Goal: Task Accomplishment & Management: Use online tool/utility

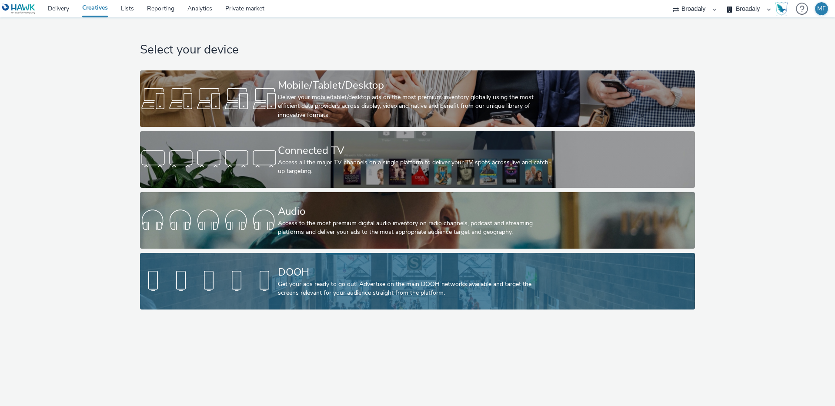
click at [293, 260] on div "DOOH Get your ads ready to go out! Advertise on the main DOOH networks availabl…" at bounding box center [416, 281] width 276 height 57
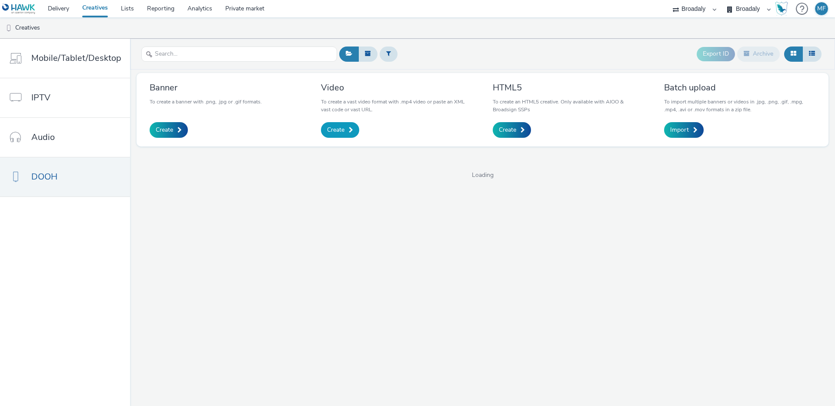
click at [338, 134] on span "Create" at bounding box center [335, 130] width 17 height 9
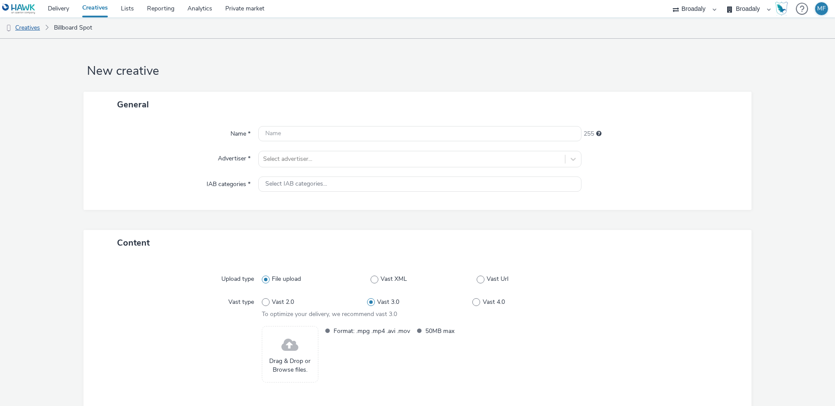
click at [35, 26] on link "Creatives" at bounding box center [22, 27] width 44 height 21
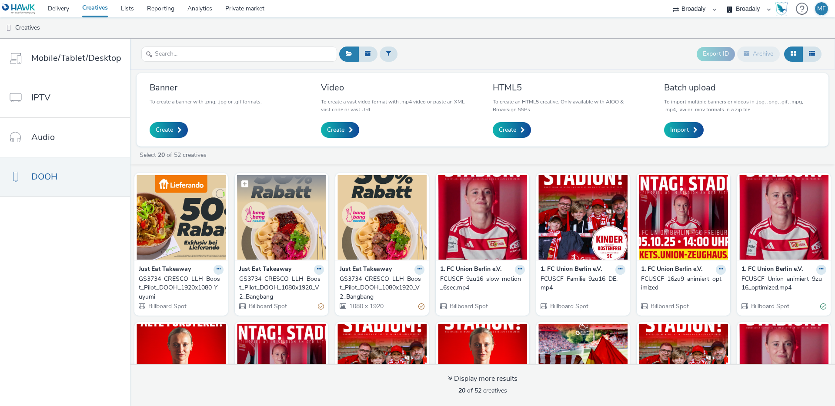
click at [310, 193] on figcaption at bounding box center [281, 189] width 89 height 28
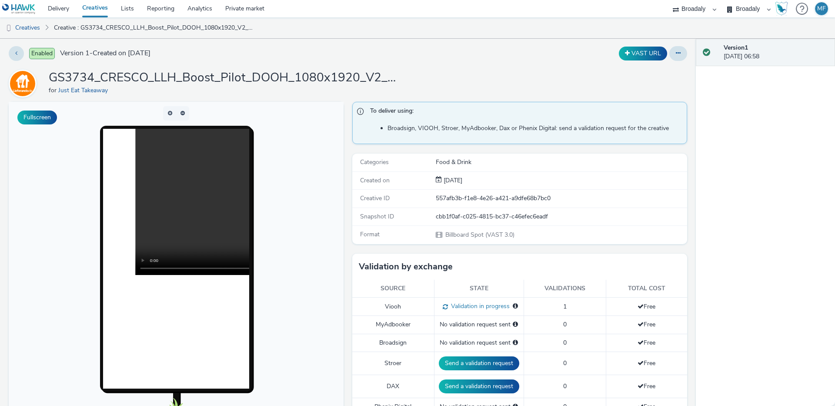
scroll to position [2, 0]
click at [128, 77] on h1 "GS3734_CRESCO_LLH_Boost_Pilot_DOOH_1080x1920_V2_Bangbang" at bounding box center [223, 77] width 348 height 17
click at [129, 78] on h1 "GS3734_CRESCO_LLH_Boost_Pilot_DOOH_1080x1920_V2_Bangbang" at bounding box center [223, 77] width 348 height 17
click at [27, 30] on link "Creatives" at bounding box center [22, 27] width 44 height 21
